Goal: Use online tool/utility: Utilize a website feature to perform a specific function

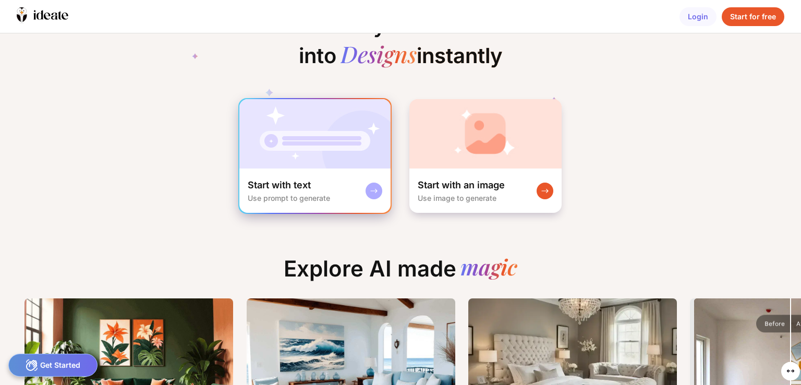
click at [349, 155] on img at bounding box center [314, 133] width 151 height 69
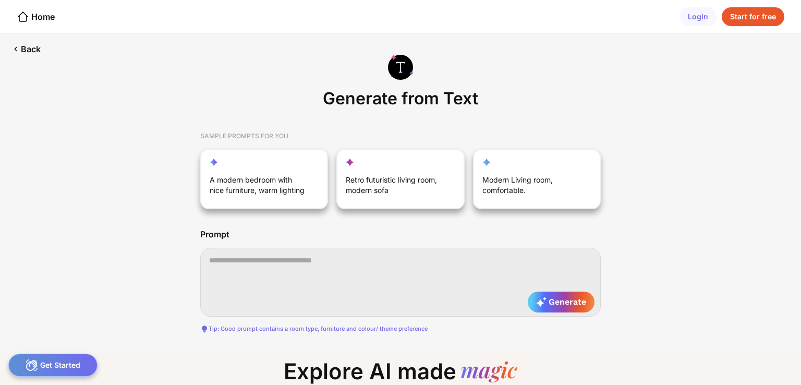
click at [283, 263] on textarea at bounding box center [400, 282] width 400 height 69
click at [519, 186] on div "Modern Living room, comfortable." at bounding box center [531, 186] width 99 height 25
type textarea "**********"
click at [588, 305] on div "Generate" at bounding box center [561, 301] width 67 height 21
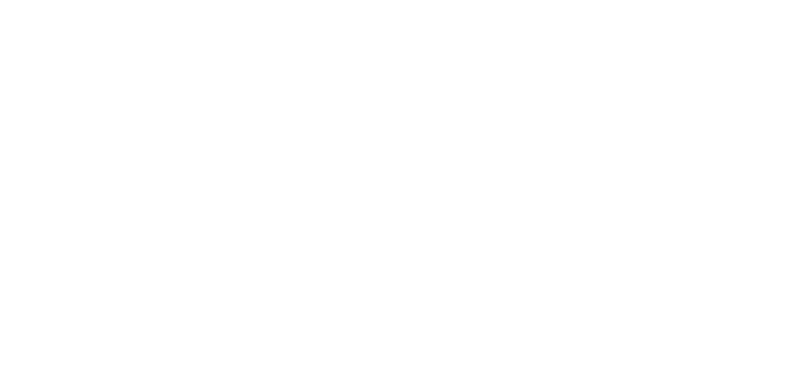
click at [567, 307] on html at bounding box center [400, 192] width 801 height 385
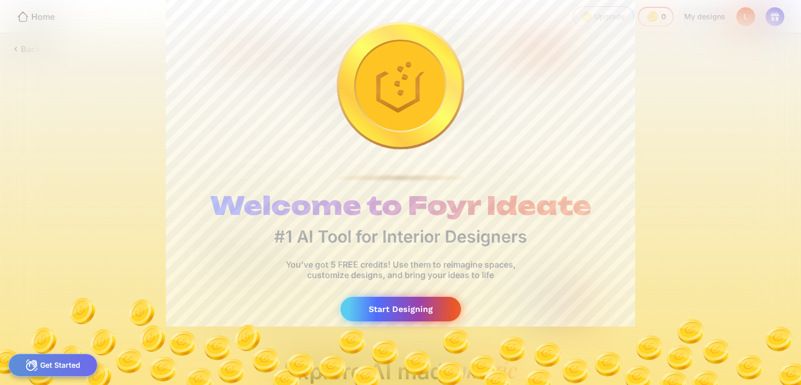
click at [428, 306] on div "Start Designing" at bounding box center [400, 309] width 120 height 25
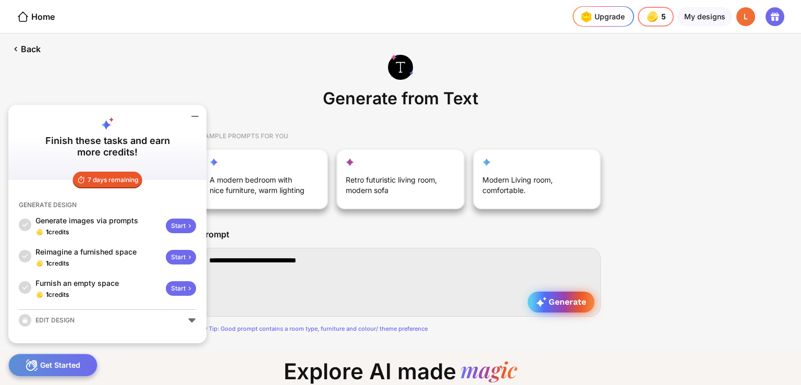
click at [575, 305] on span "Generate" at bounding box center [561, 302] width 50 height 10
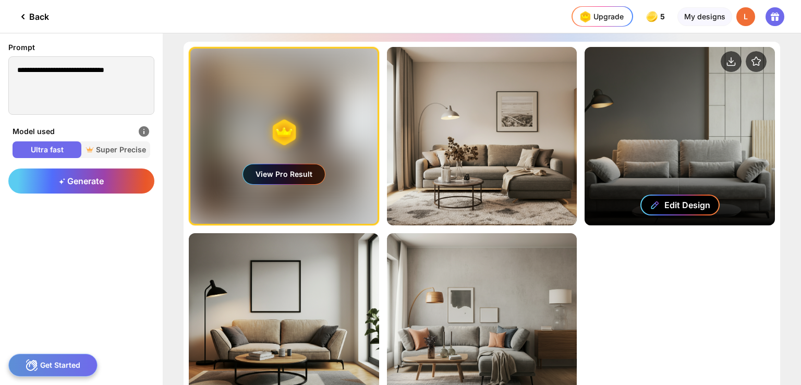
click at [668, 207] on div "Edit Design" at bounding box center [687, 205] width 46 height 10
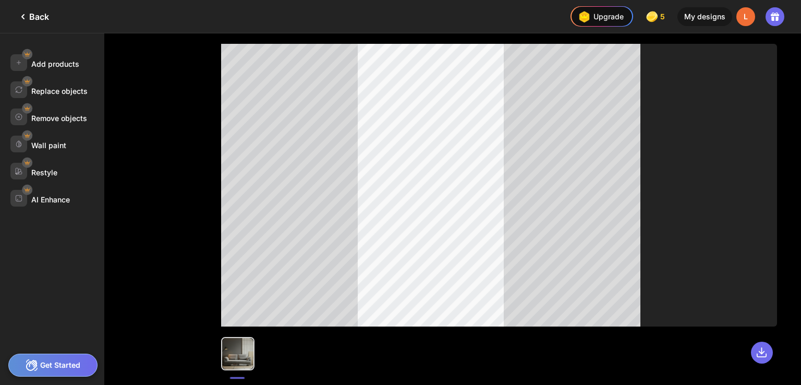
click at [75, 369] on div "Get Started" at bounding box center [52, 364] width 89 height 23
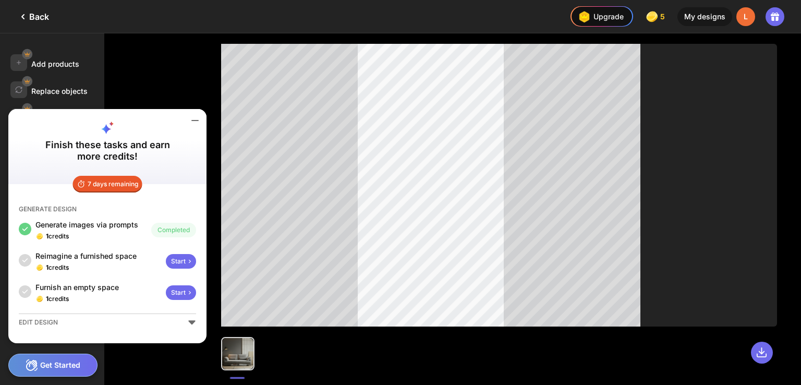
click at [185, 259] on div "Start" at bounding box center [181, 261] width 30 height 15
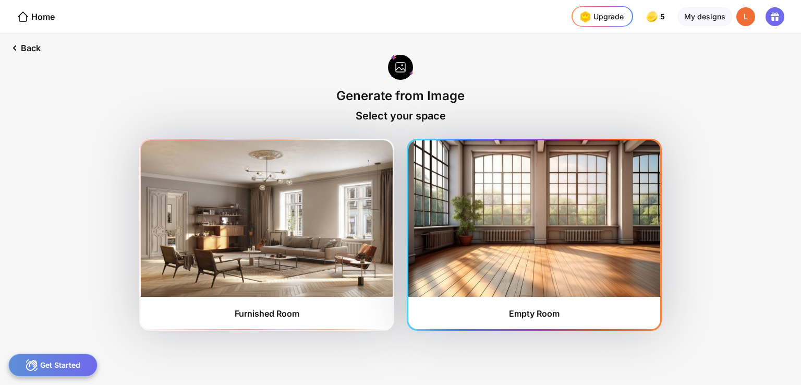
click at [438, 268] on img at bounding box center [534, 218] width 252 height 156
